Goal: Transaction & Acquisition: Purchase product/service

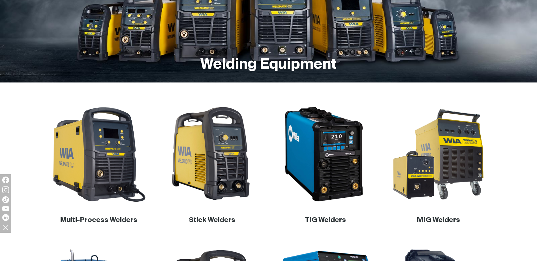
scroll to position [113, 0]
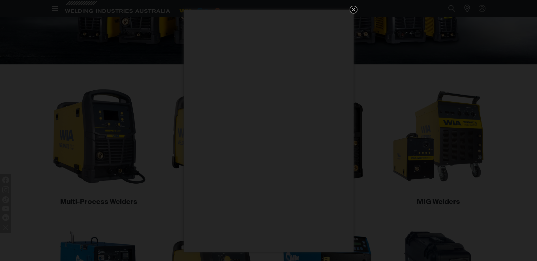
click at [353, 7] on icon "Get 5 WIA Welding Guides Free!" at bounding box center [353, 9] width 7 height 7
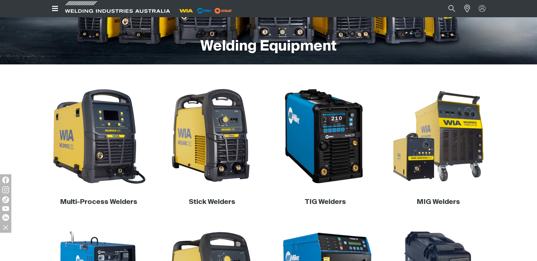
click at [433, 198] on h3 "MIG Welders" at bounding box center [438, 202] width 104 height 9
click at [433, 201] on link "MIG Welders" at bounding box center [437, 202] width 43 height 7
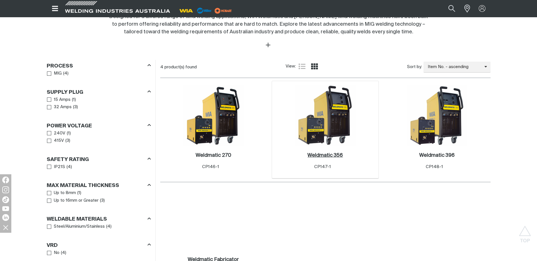
scroll to position [241, 0]
